Goal: Answer question/provide support

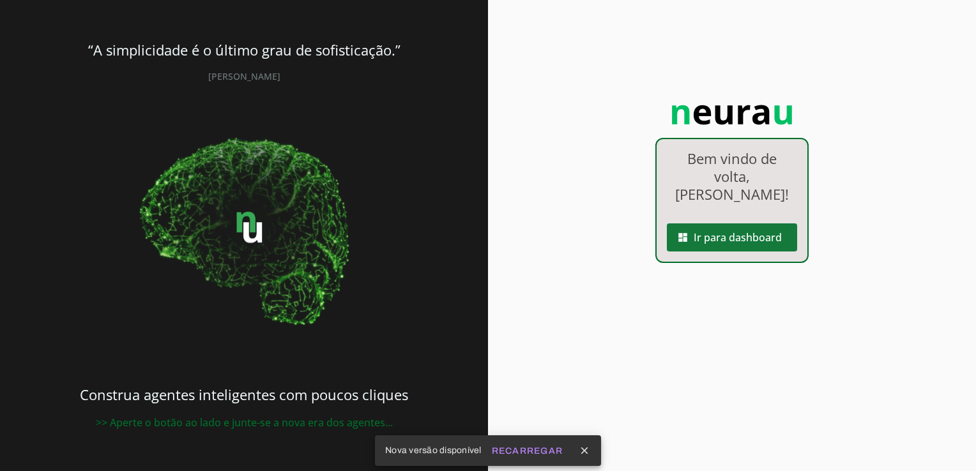
click at [719, 224] on span at bounding box center [732, 237] width 130 height 31
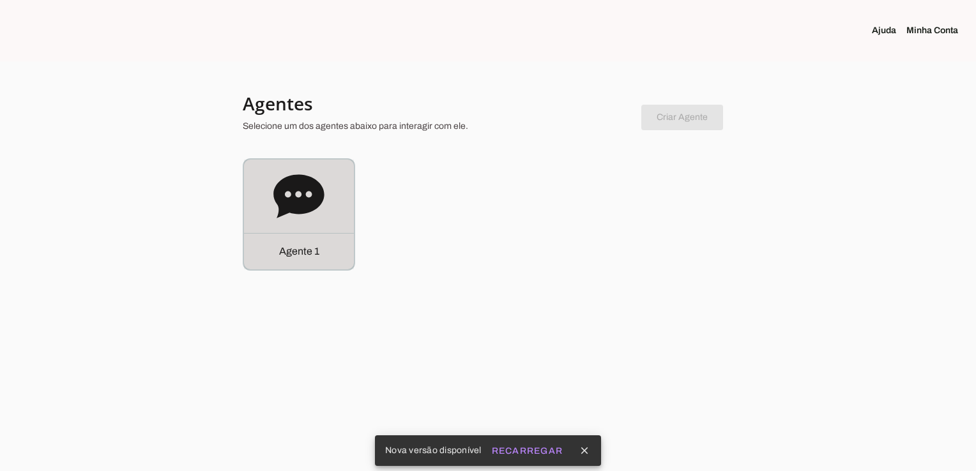
click at [299, 247] on p "Agente 1" at bounding box center [299, 251] width 40 height 15
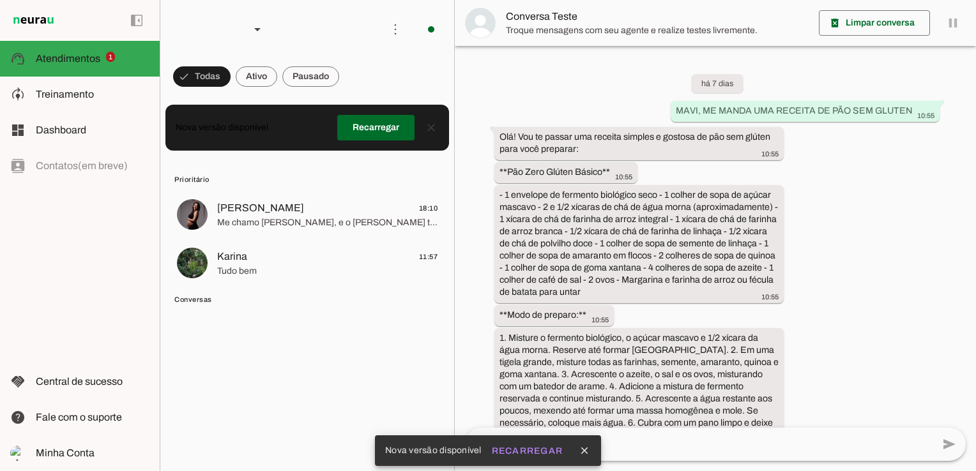
scroll to position [3082, 0]
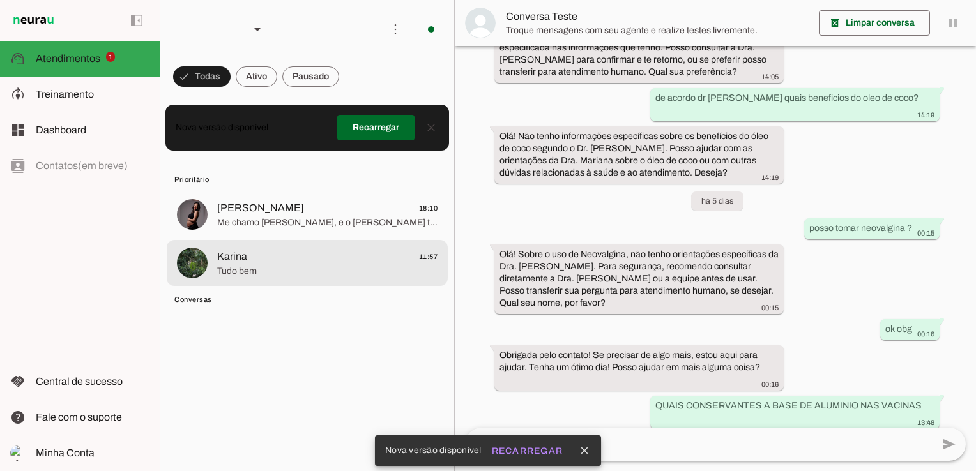
click at [290, 257] on span "Karina 11:57" at bounding box center [327, 257] width 220 height 16
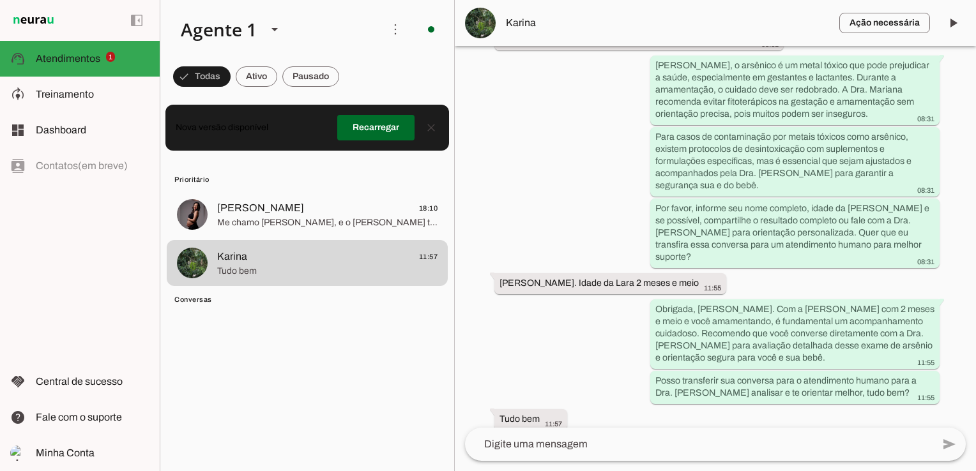
scroll to position [1224, 0]
click at [383, 129] on span at bounding box center [375, 127] width 77 height 31
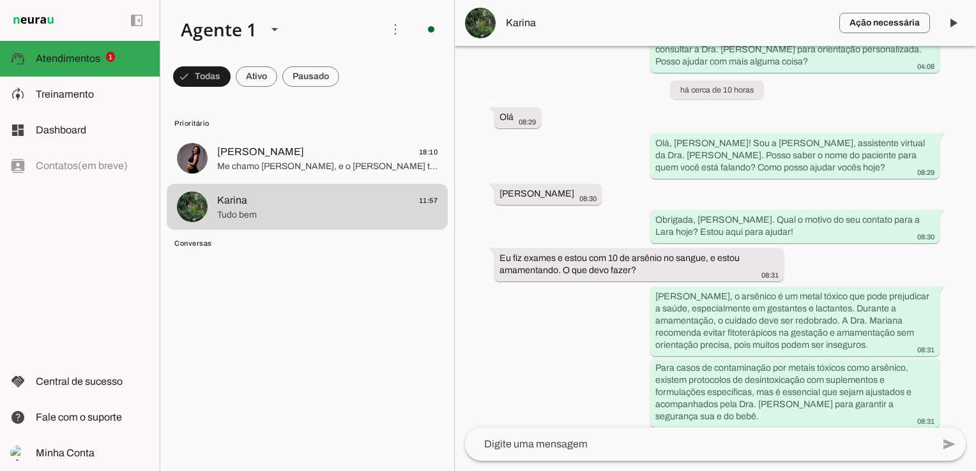
scroll to position [995, 0]
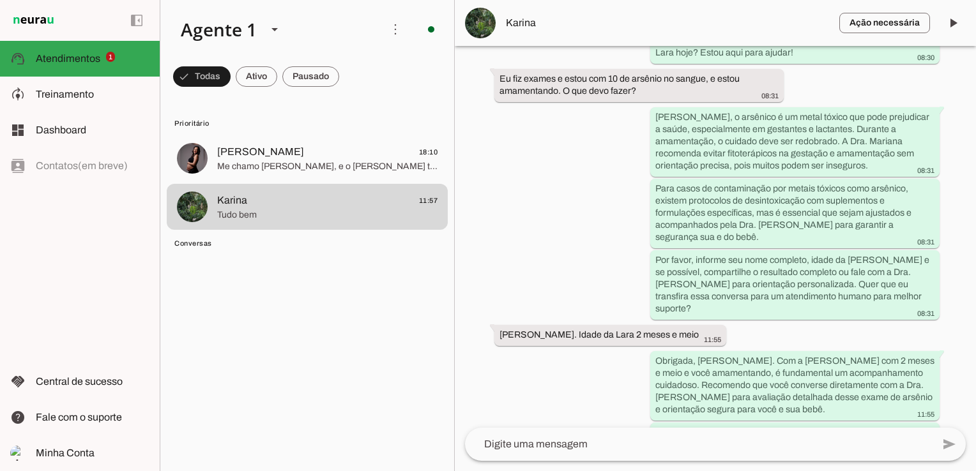
scroll to position [1175, 0]
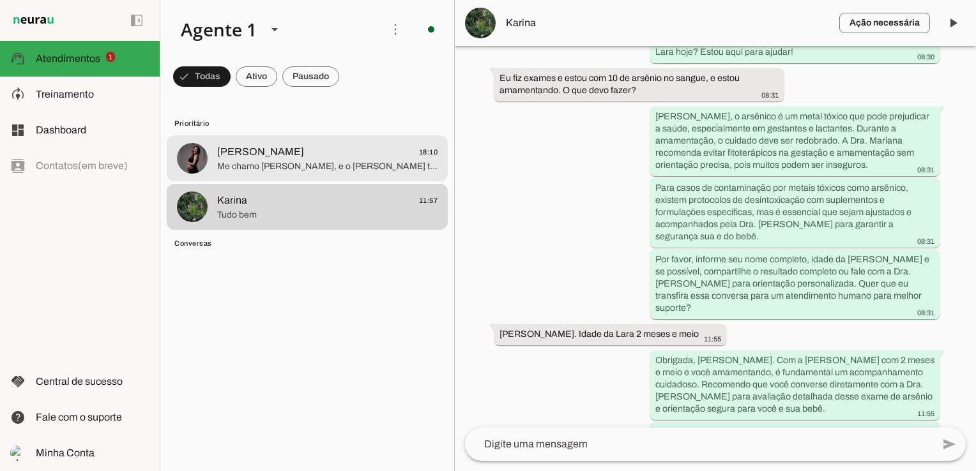
click at [300, 164] on span "Me chamo [PERSON_NAME], e o [PERSON_NAME] tem 3 meses, agradeceria se consultas…" at bounding box center [327, 166] width 220 height 13
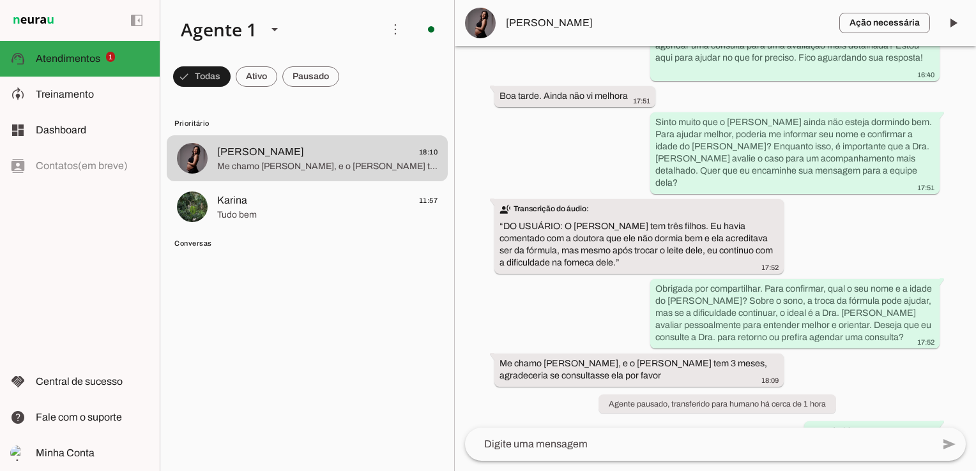
scroll to position [1674, 0]
click at [263, 74] on span at bounding box center [257, 76] width 42 height 31
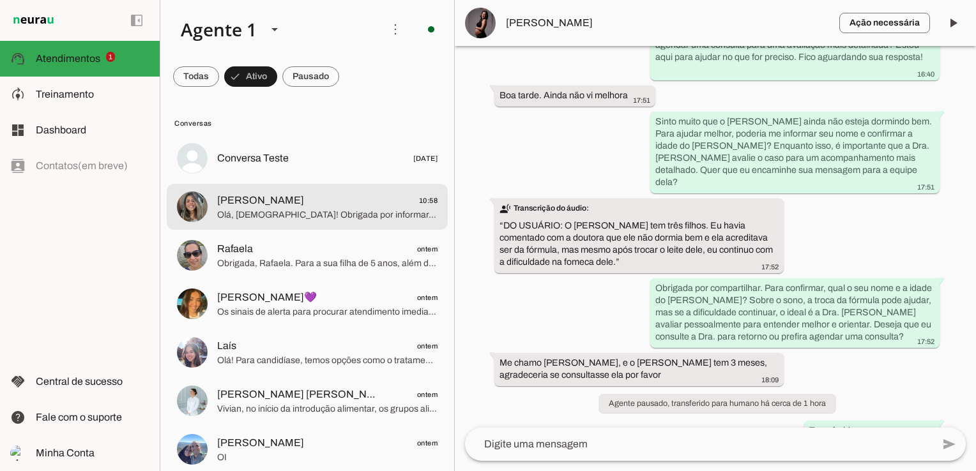
click at [268, 213] on span "Olá, [DEMOGRAPHIC_DATA]! Obrigada por informar. Como posso te ajudar hoje com a…" at bounding box center [327, 215] width 220 height 13
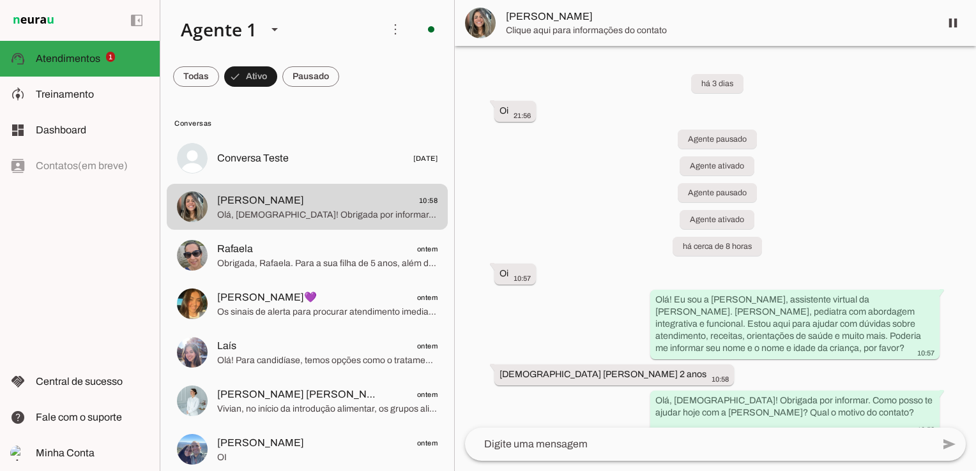
scroll to position [36, 0]
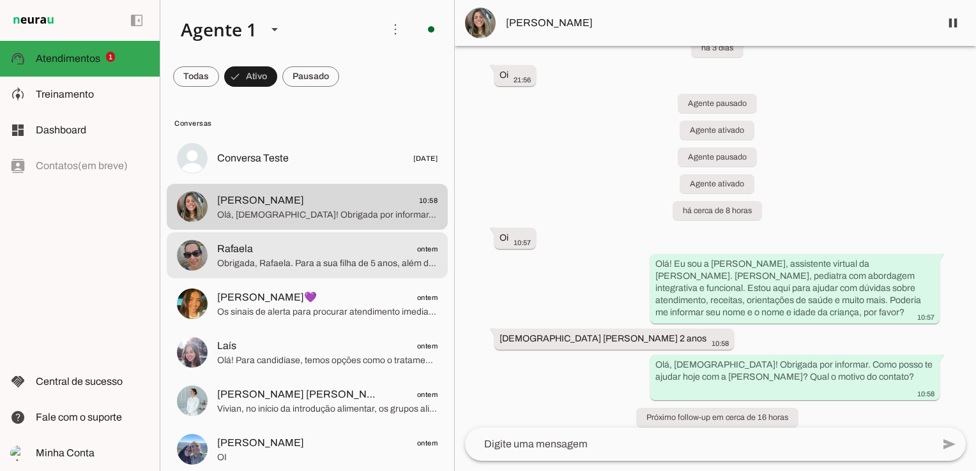
click at [329, 271] on div at bounding box center [327, 255] width 220 height 31
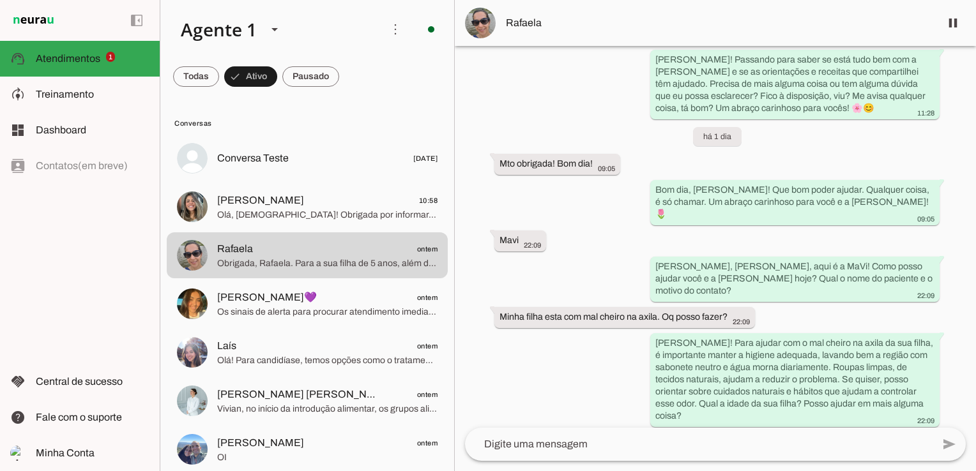
scroll to position [6064, 0]
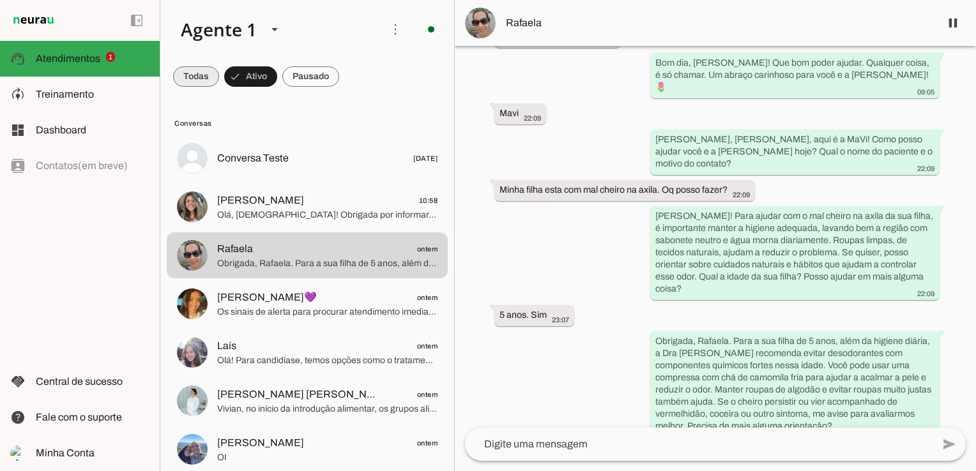
click at [192, 80] on span at bounding box center [196, 76] width 46 height 31
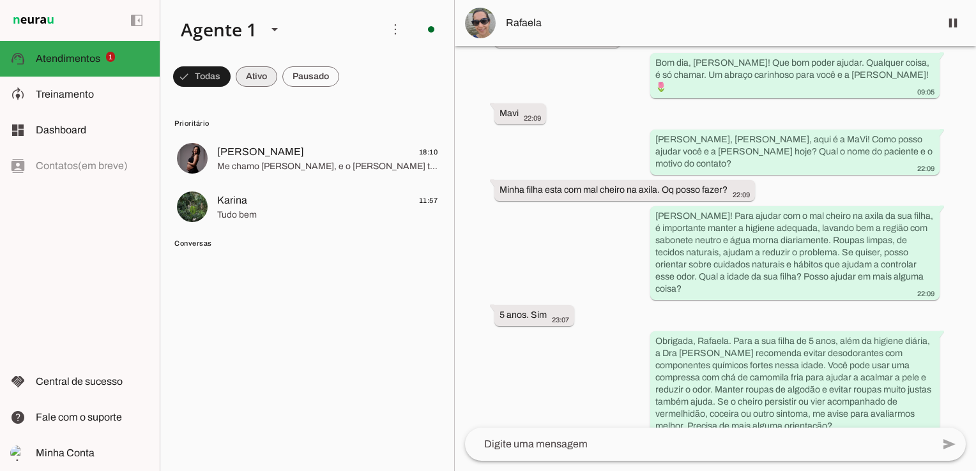
click at [254, 77] on span at bounding box center [257, 76] width 42 height 31
